Goal: Find specific page/section: Find specific page/section

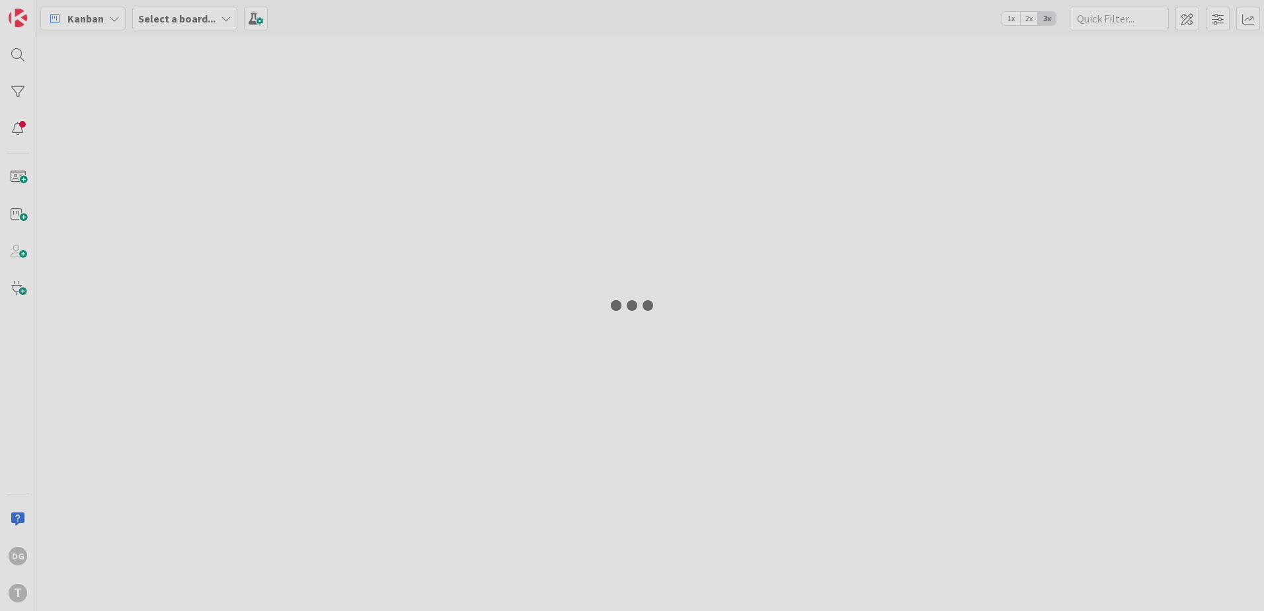
type input "wsmcenviosms"
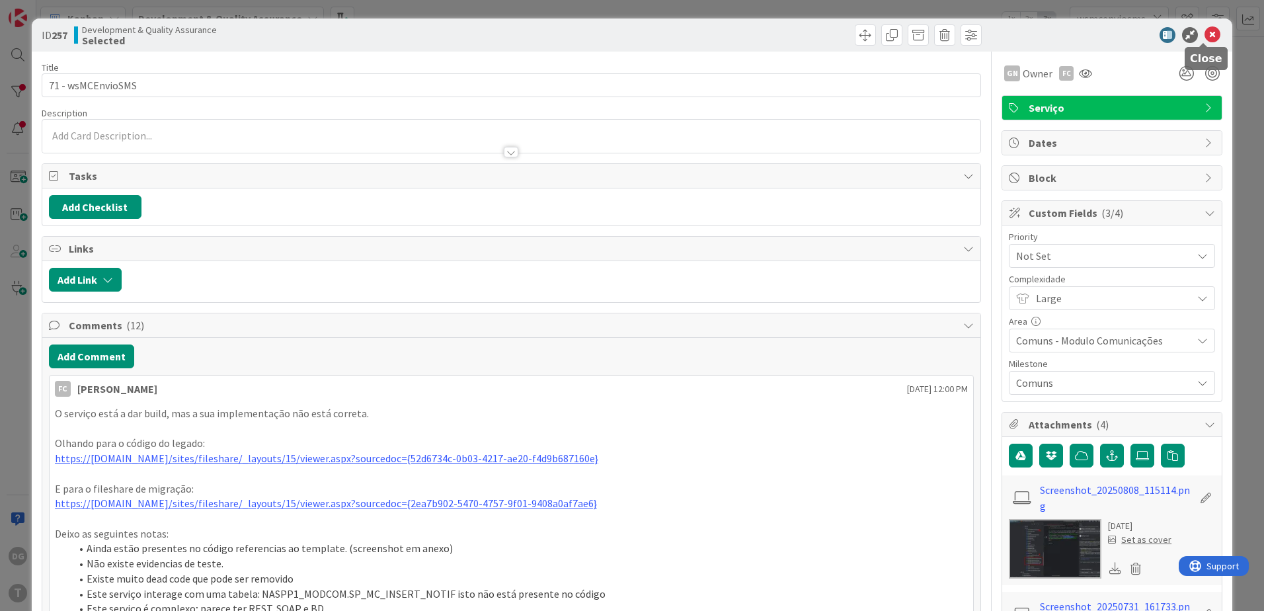
click at [1209, 37] on icon at bounding box center [1213, 35] width 16 height 16
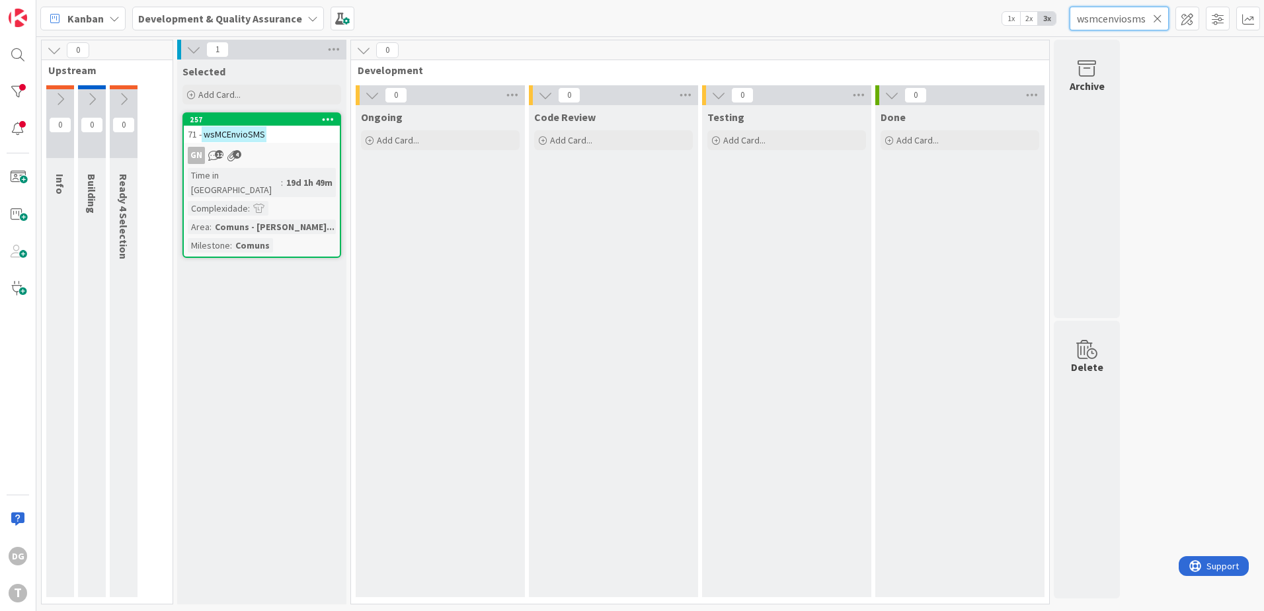
click at [1167, 19] on input "wsmcenviosms" at bounding box center [1119, 19] width 99 height 24
click at [1159, 16] on icon at bounding box center [1157, 19] width 9 height 12
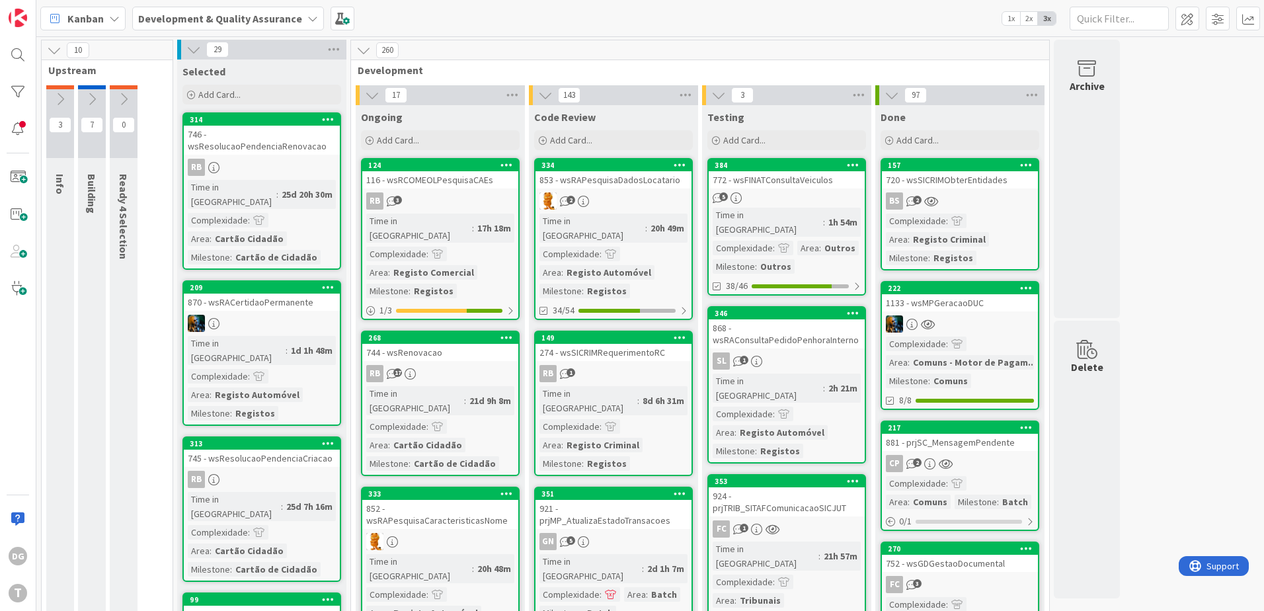
click at [767, 488] on link "353 924 - prjTRIB_SITAFComunicacaoSICJUT FC 1 Time in [GEOGRAPHIC_DATA] : 21h 5…" at bounding box center [786, 561] width 159 height 174
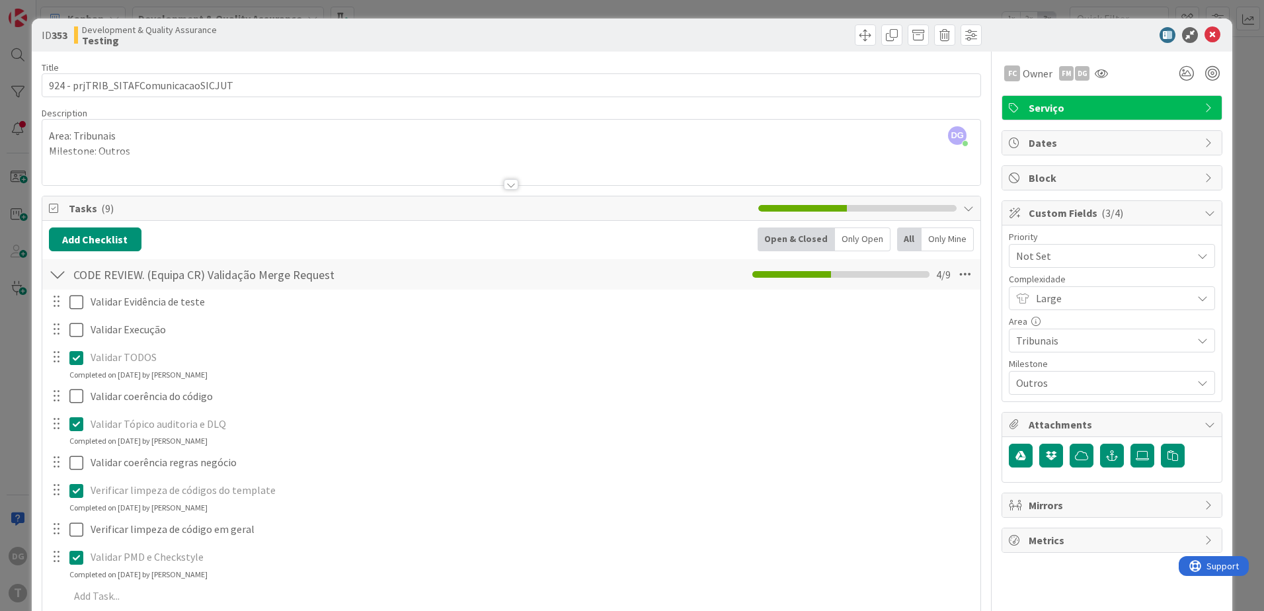
click at [1213, 39] on div "ID 353 Development & Quality Assurance Testing" at bounding box center [632, 35] width 1201 height 33
click at [1206, 34] on icon at bounding box center [1213, 35] width 16 height 16
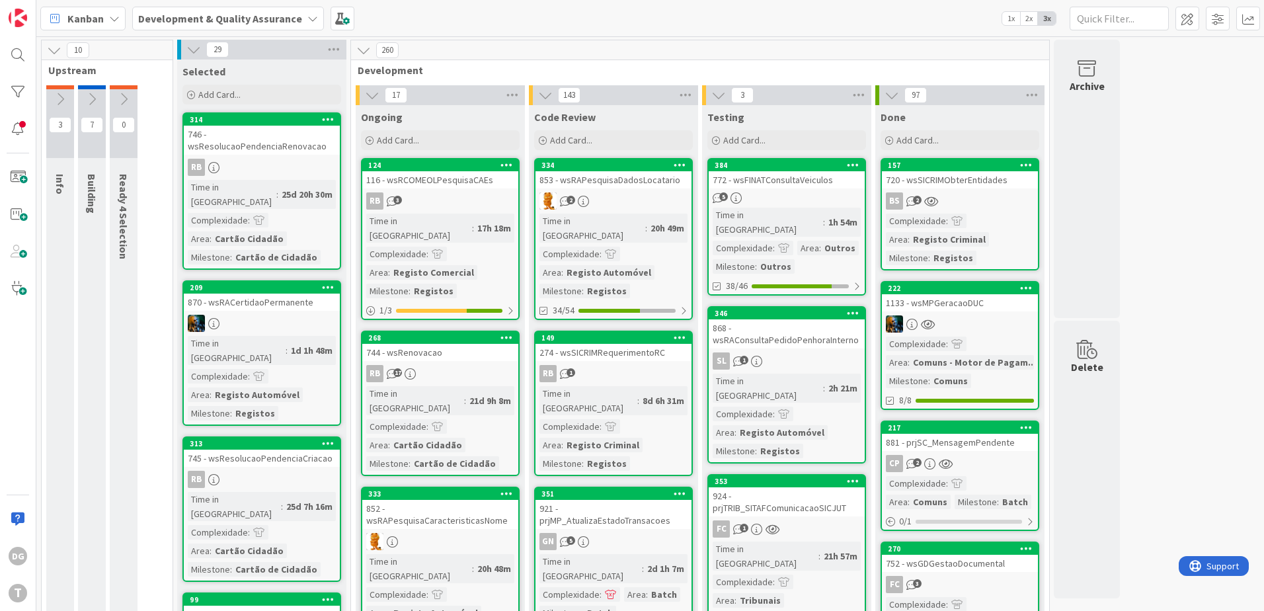
click at [1002, 204] on div "BS 2" at bounding box center [960, 200] width 156 height 17
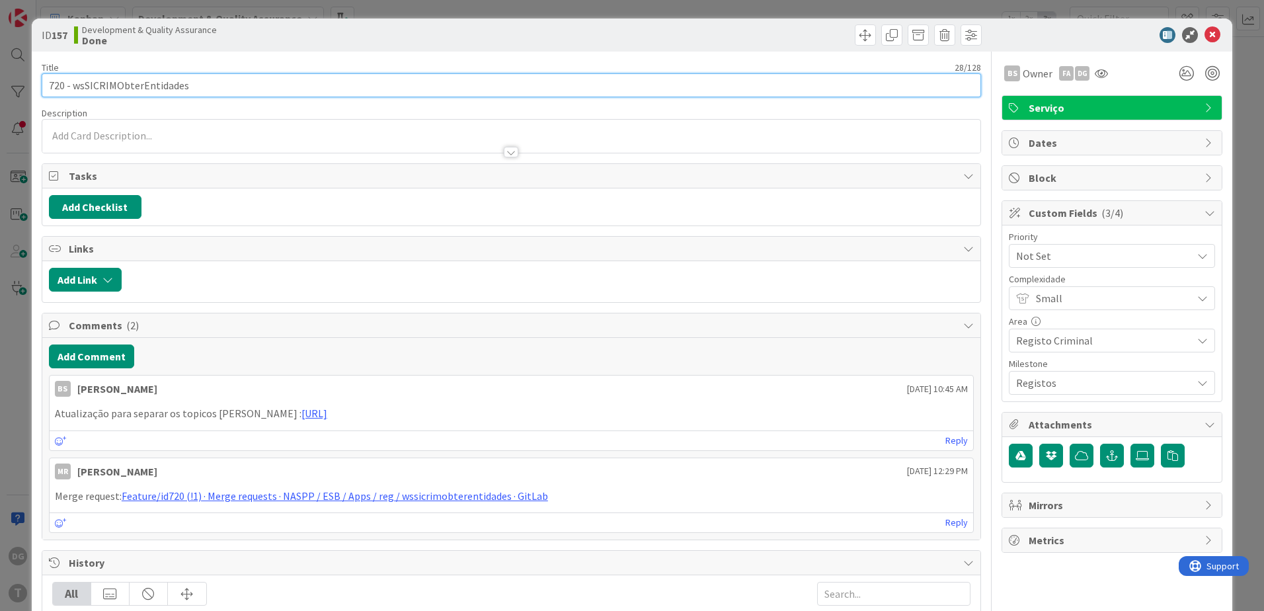
drag, startPoint x: 199, startPoint y: 89, endPoint x: 71, endPoint y: 79, distance: 128.0
click at [71, 79] on input "720 - wsSICRIMObterEntidades" at bounding box center [512, 85] width 940 height 24
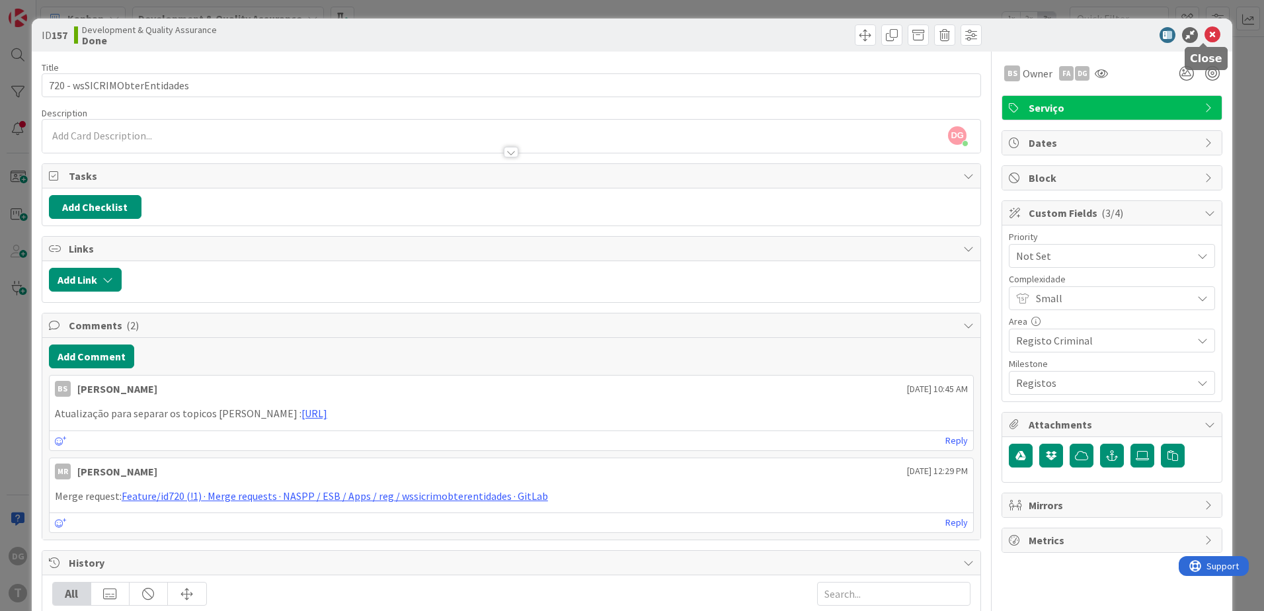
click at [1209, 31] on icon at bounding box center [1213, 35] width 16 height 16
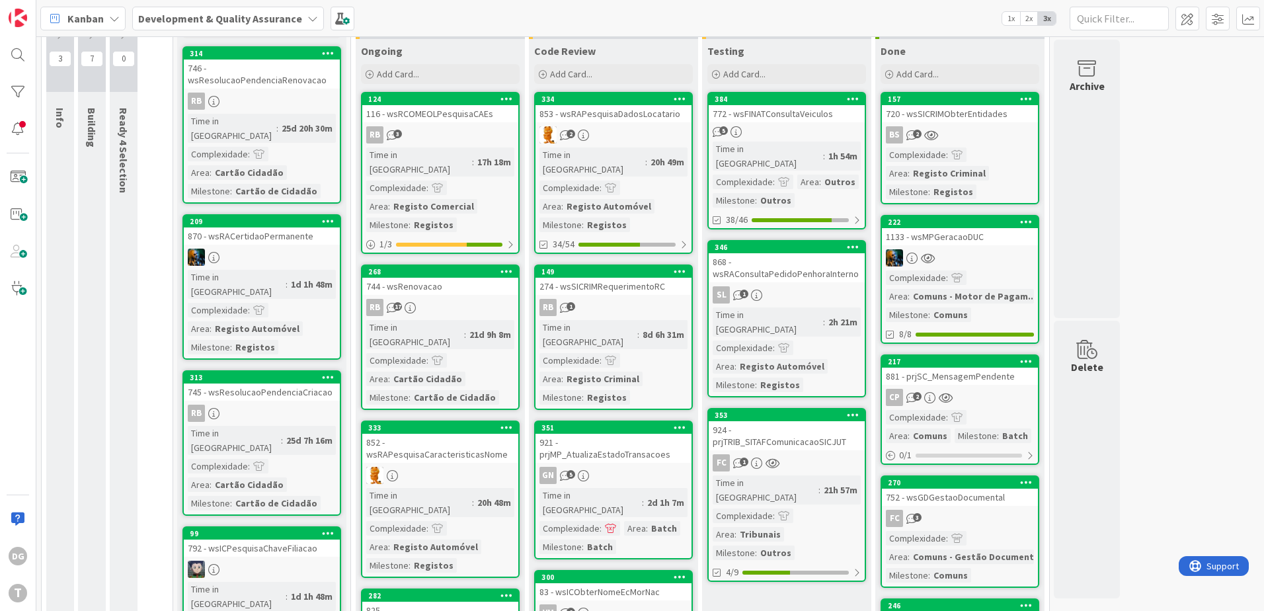
click at [808, 475] on div "Time in [GEOGRAPHIC_DATA] : 21h 57m Complexidade : Area : Tribunais Milestone :…" at bounding box center [787, 517] width 148 height 85
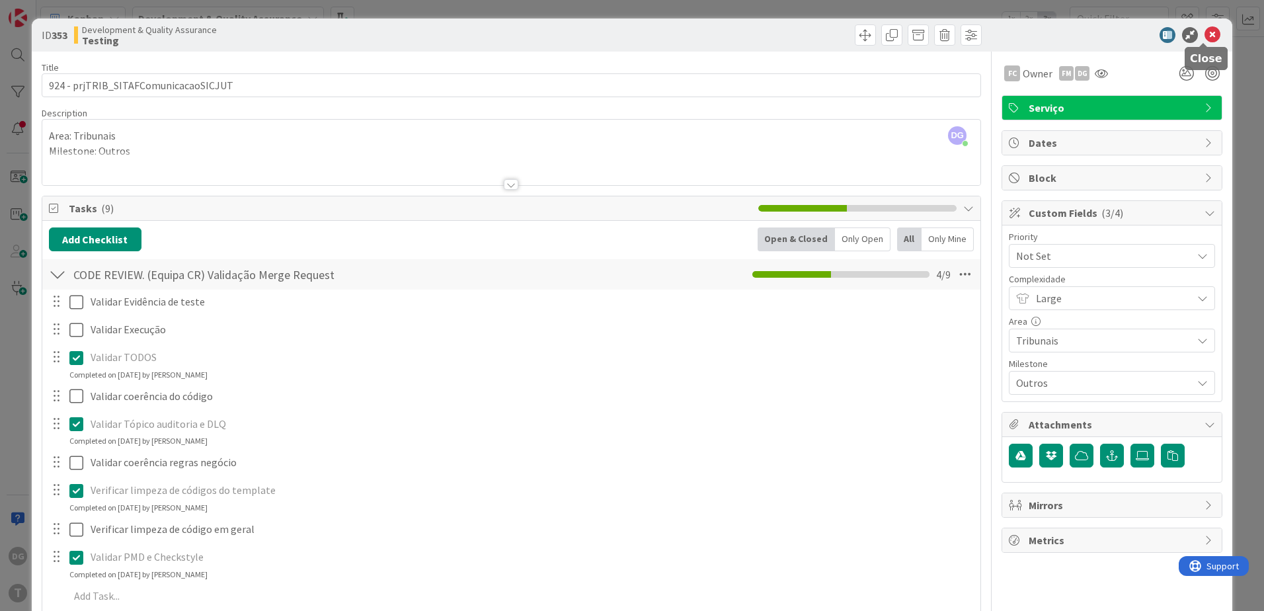
click at [1205, 29] on icon at bounding box center [1213, 35] width 16 height 16
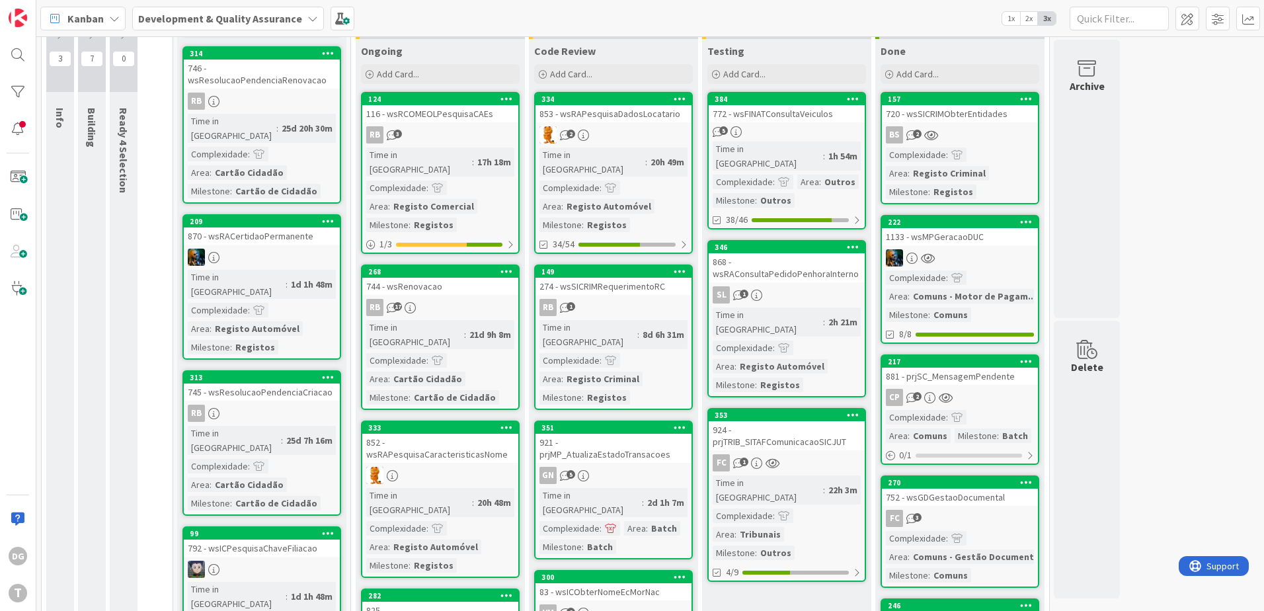
click at [810, 454] on div "FC 1" at bounding box center [787, 462] width 156 height 17
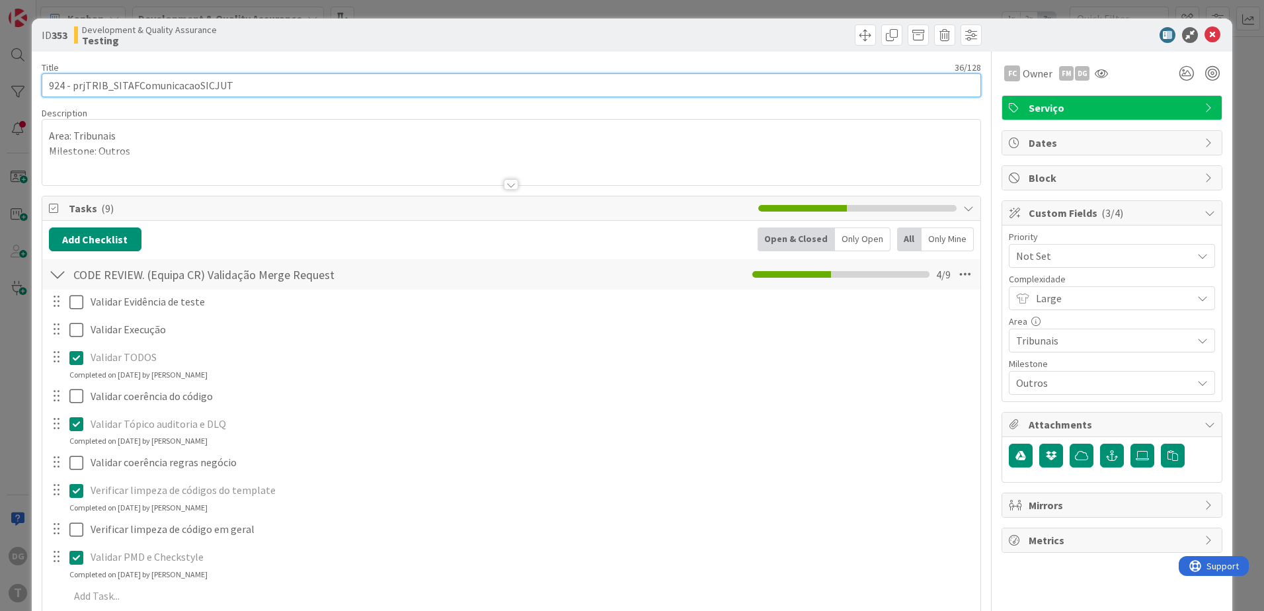
drag, startPoint x: 111, startPoint y: 85, endPoint x: 249, endPoint y: 85, distance: 138.2
click at [249, 85] on input "924 - prjTRIB_SITAFComunicacaoSICJUT" at bounding box center [512, 85] width 940 height 24
